Goal: Information Seeking & Learning: Learn about a topic

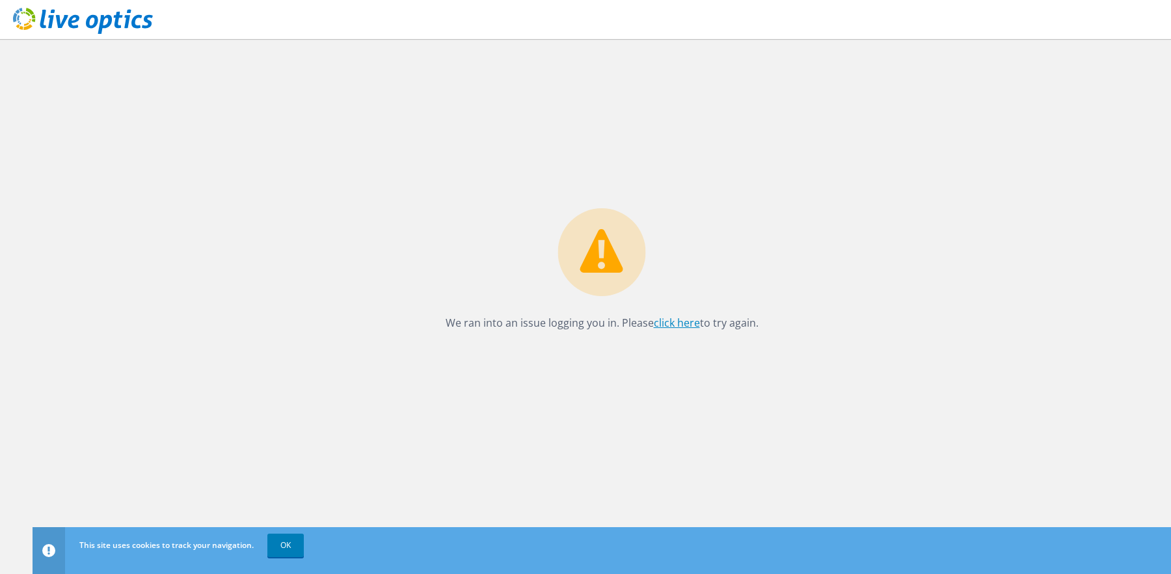
click at [671, 320] on link "click here" at bounding box center [677, 323] width 46 height 14
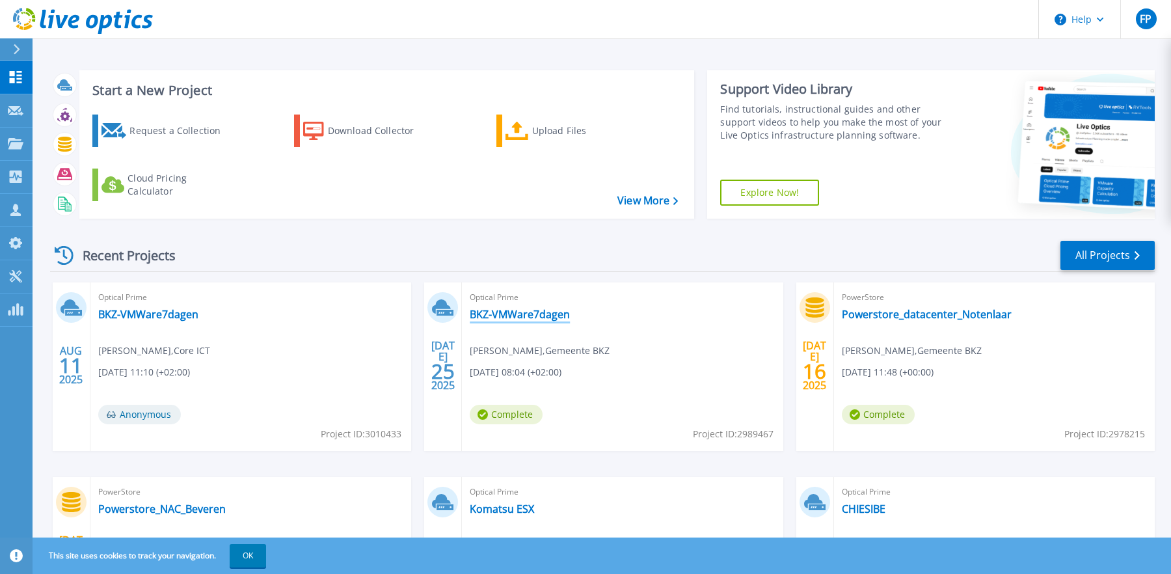
click at [538, 308] on link "BKZ-VMWare7dagen" at bounding box center [520, 314] width 100 height 13
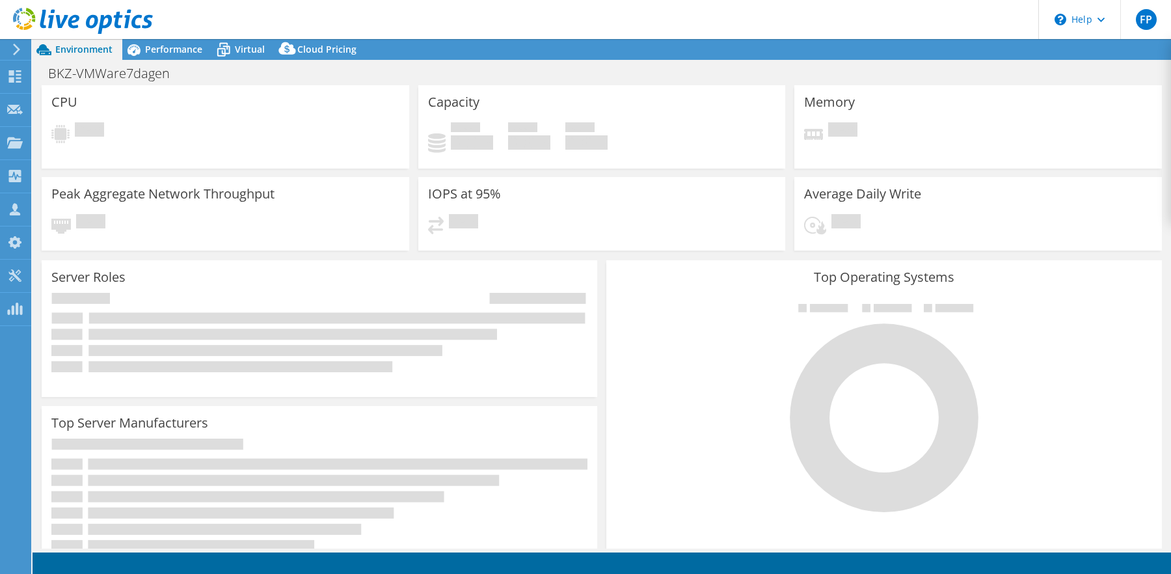
select select "EUFrankfurt"
select select "EUR"
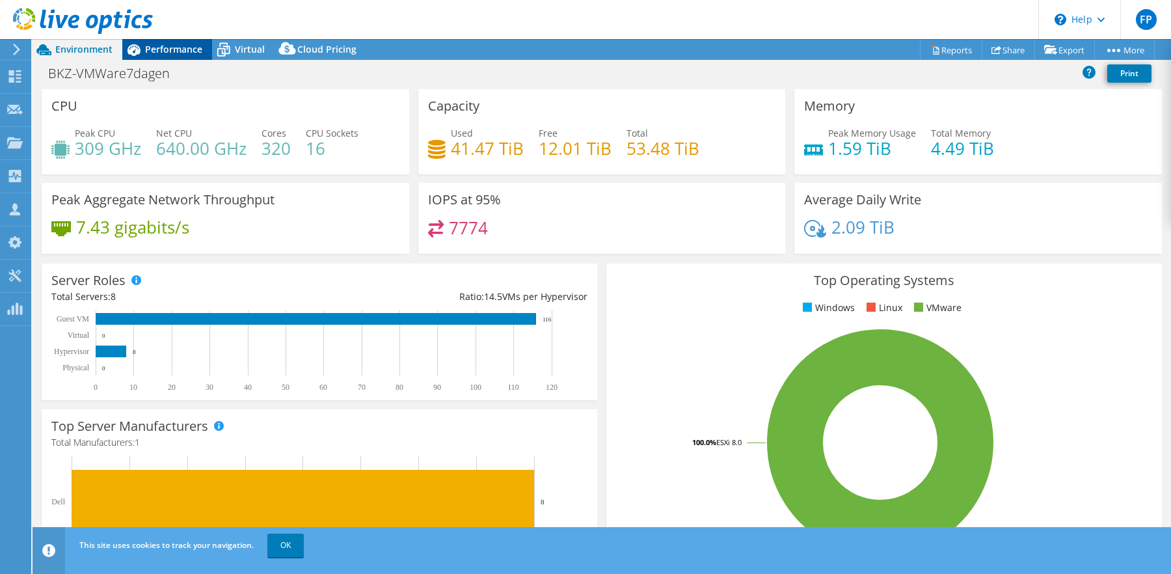
click at [176, 53] on span "Performance" at bounding box center [173, 49] width 57 height 12
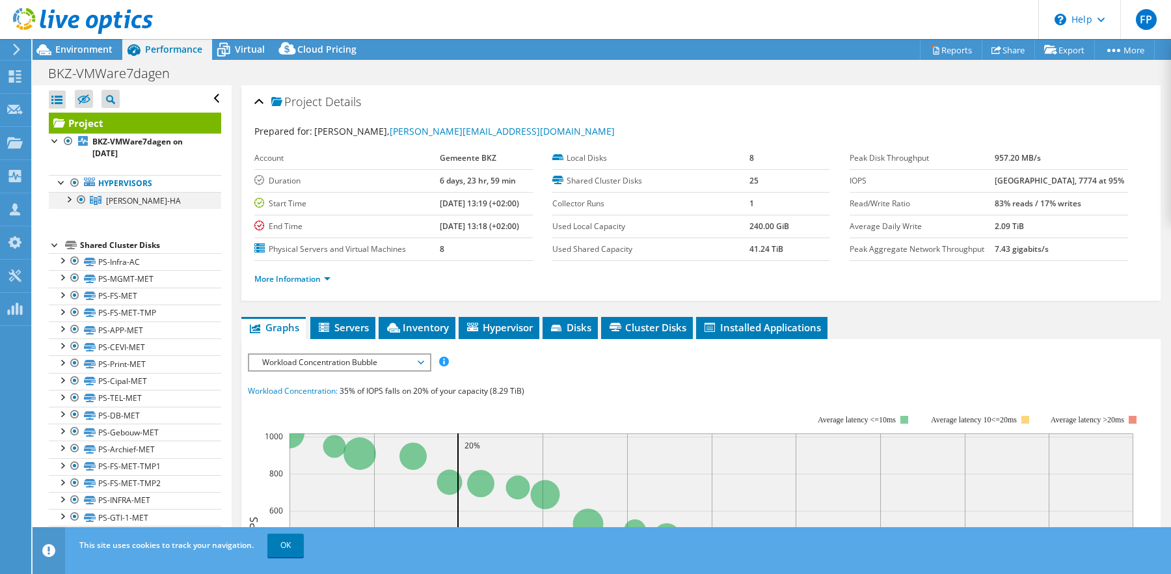
click at [67, 192] on div at bounding box center [68, 198] width 13 height 13
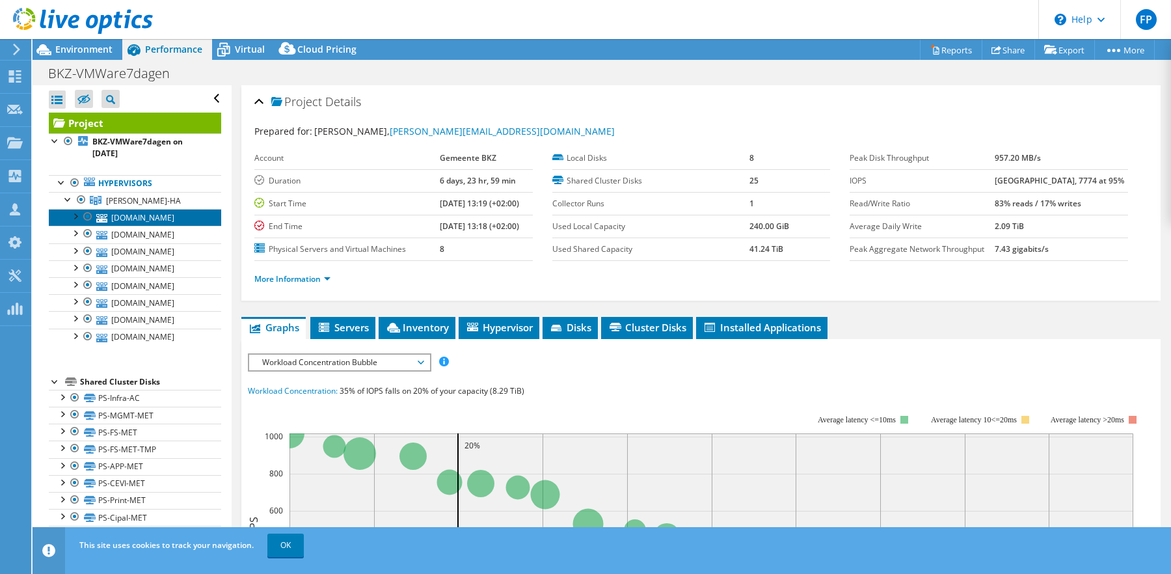
click at [138, 209] on link "[DOMAIN_NAME]" at bounding box center [135, 217] width 172 height 17
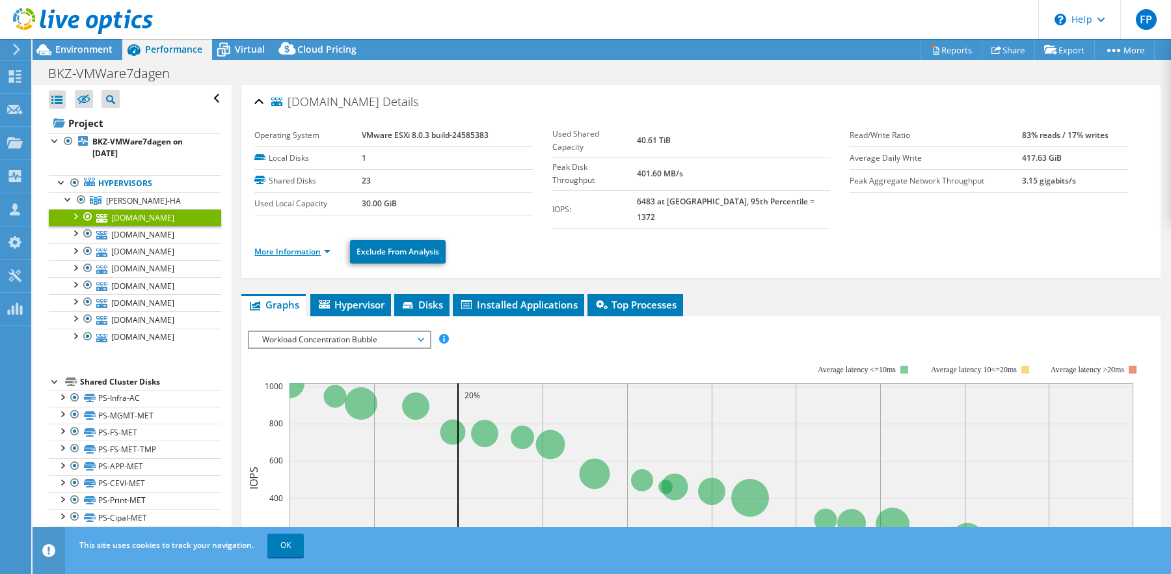
click at [275, 246] on link "More Information" at bounding box center [292, 251] width 76 height 11
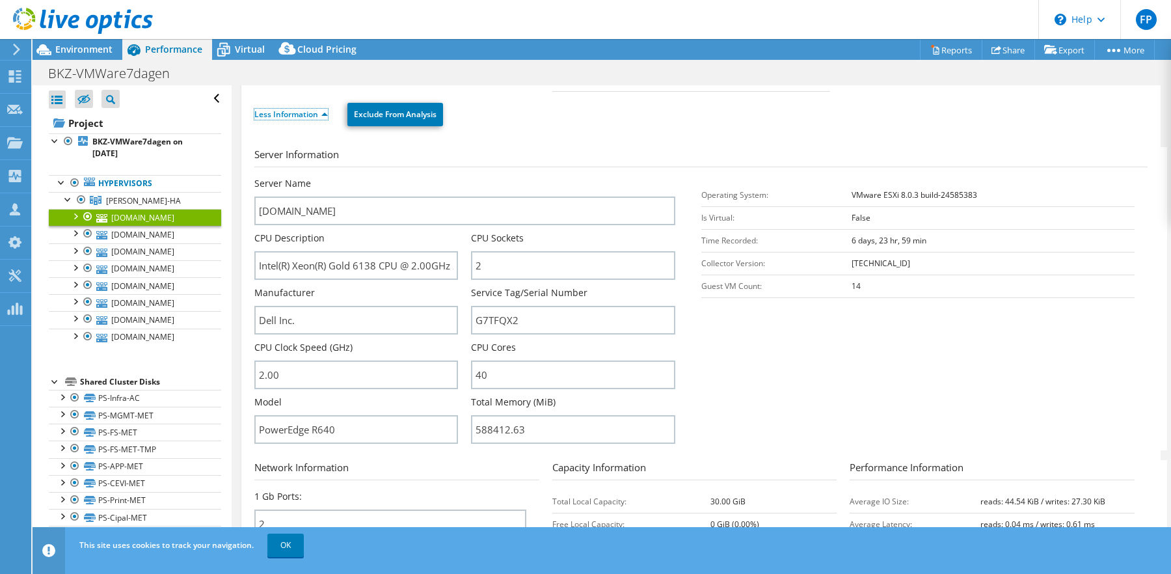
scroll to position [146, 0]
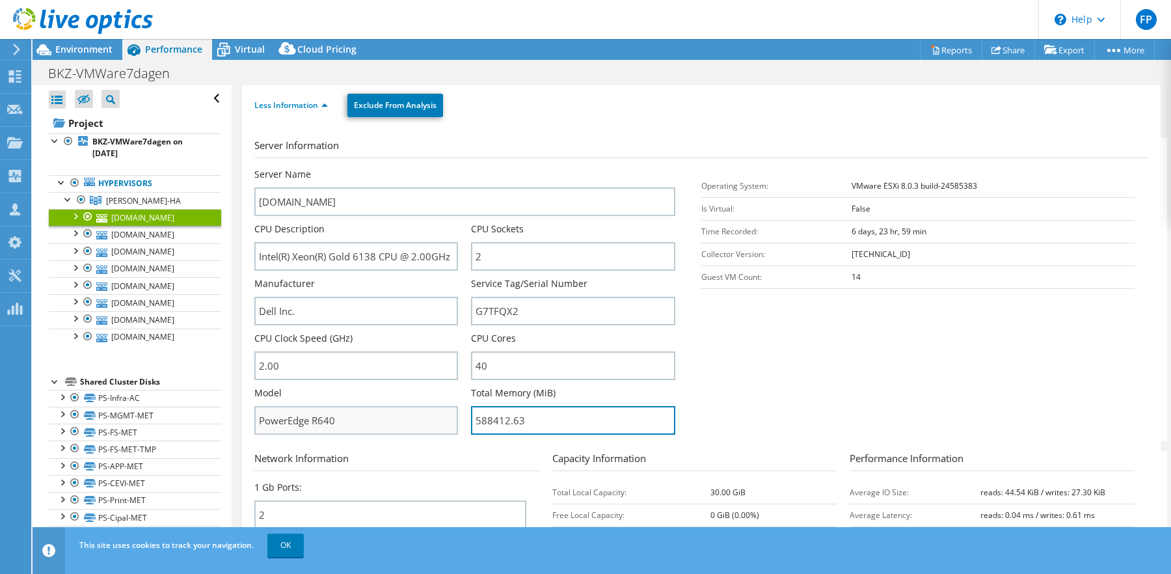
drag, startPoint x: 528, startPoint y: 336, endPoint x: 431, endPoint y: 333, distance: 97.0
click at [431, 168] on div "Server Name [DOMAIN_NAME] CPU Description Intel(R) Xeon(R) Gold 6138 CPU @ 2.00…" at bounding box center [470, 168] width 433 height 0
click at [725, 314] on section "Server Information Server Name [DOMAIN_NAME] CPU Description Intel(R) Xeon(R) G…" at bounding box center [704, 289] width 900 height 303
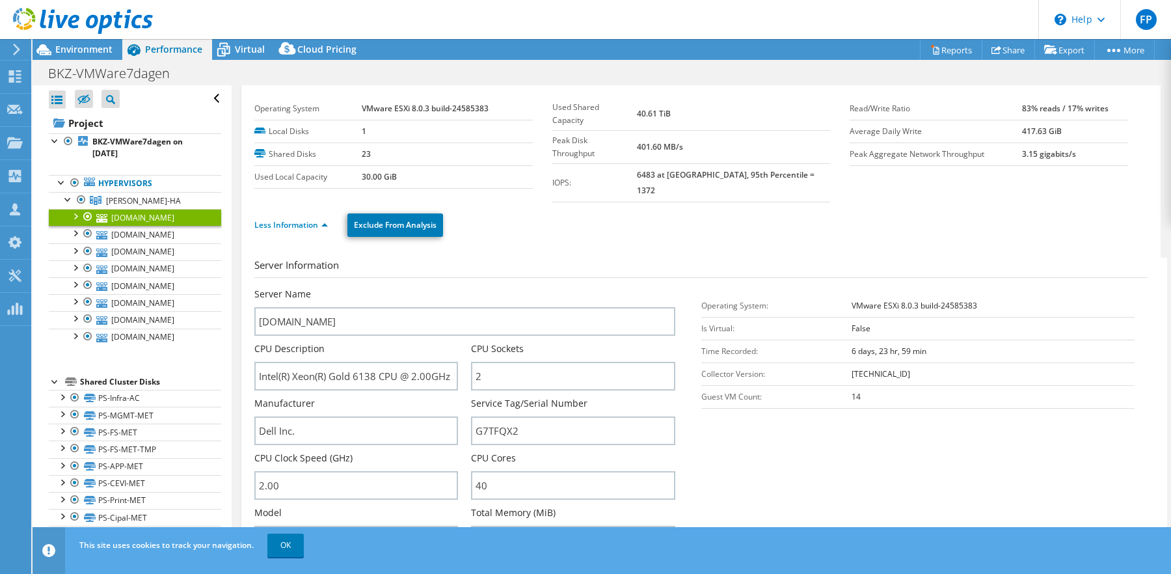
scroll to position [0, 0]
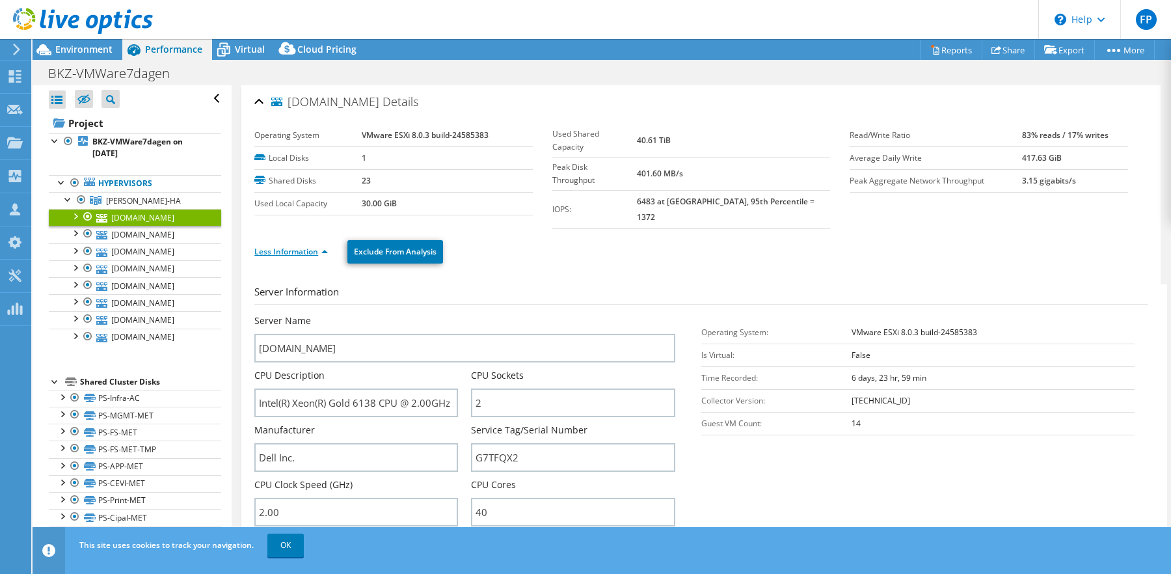
click at [288, 246] on link "Less Information" at bounding box center [291, 251] width 74 height 11
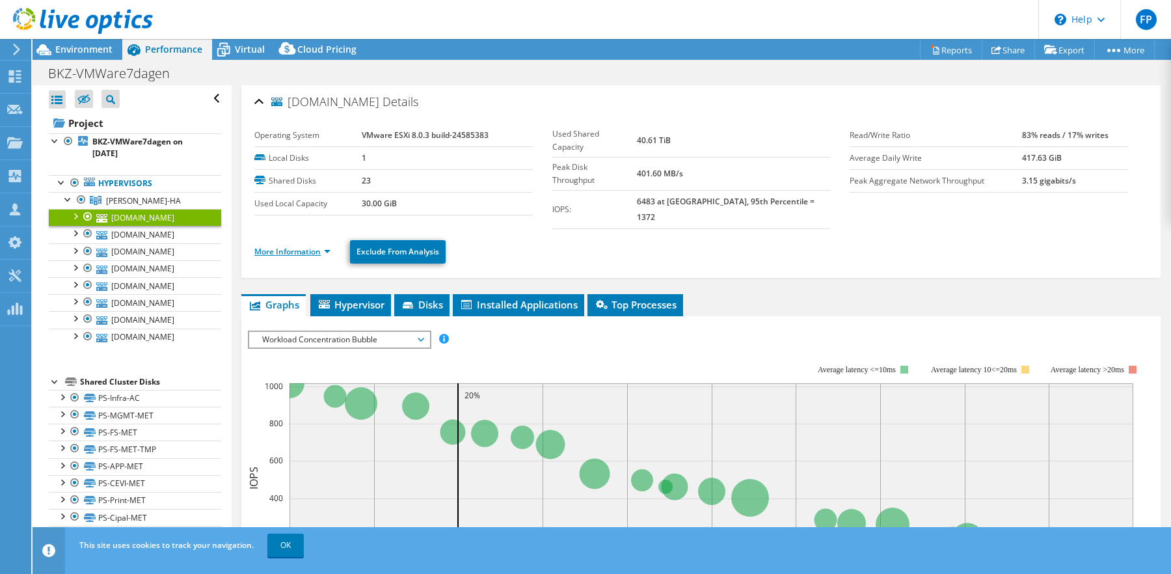
click at [290, 246] on link "More Information" at bounding box center [292, 251] width 76 height 11
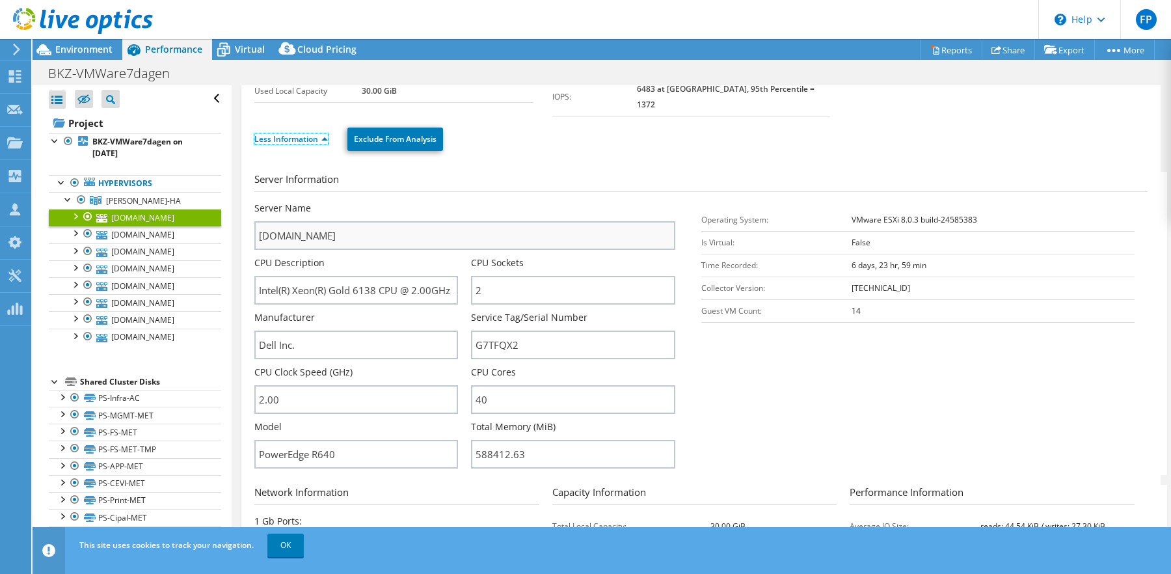
scroll to position [116, 0]
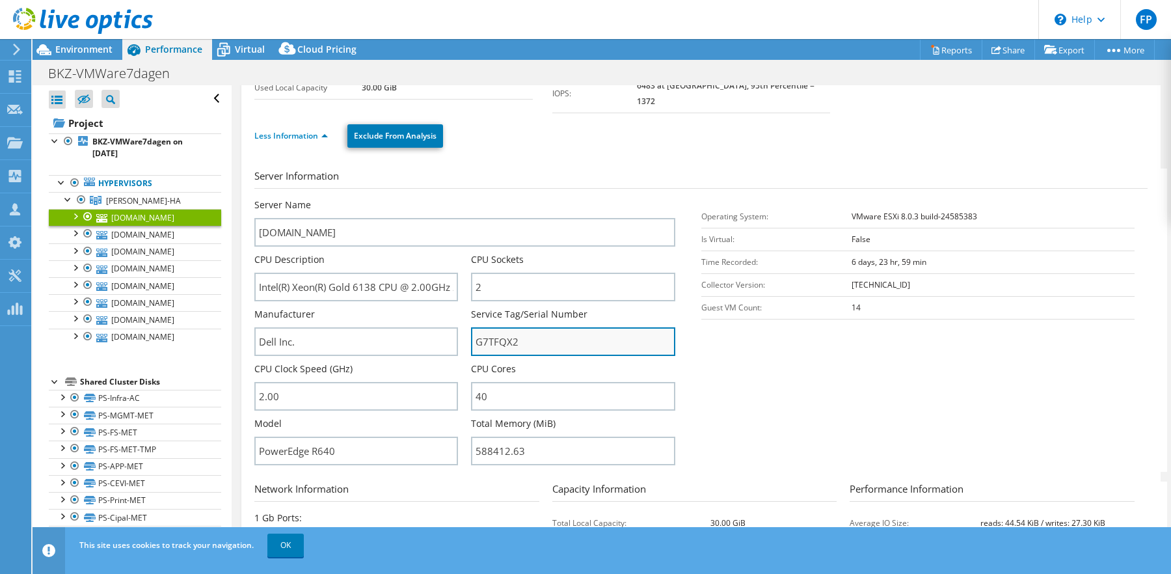
click at [492, 327] on input "G7TFQX2" at bounding box center [573, 341] width 204 height 29
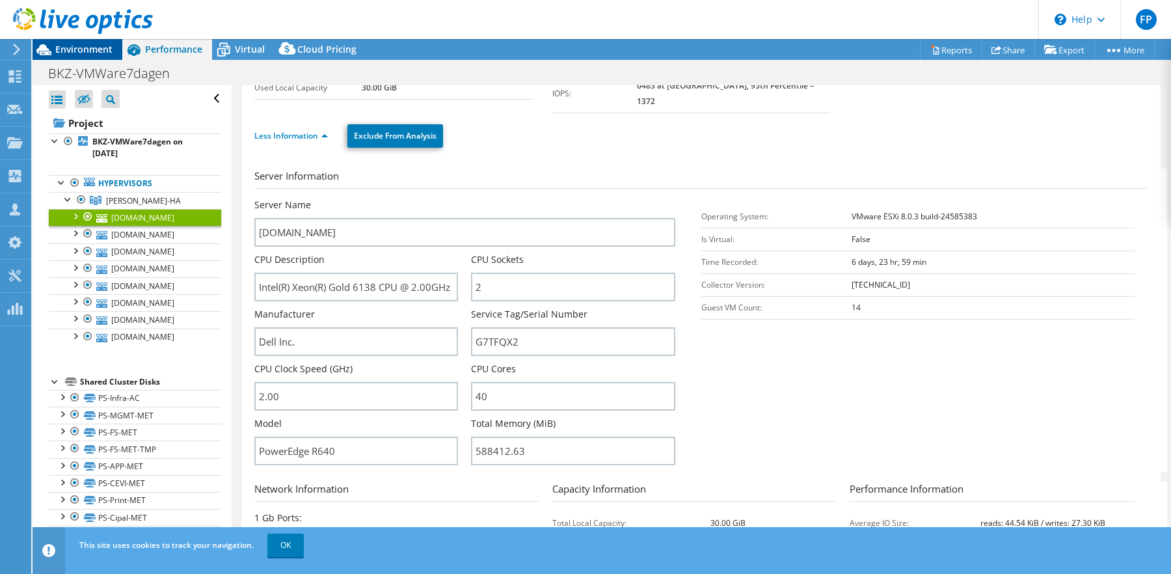
click at [68, 45] on span "Environment" at bounding box center [83, 49] width 57 height 12
